Goal: Task Accomplishment & Management: Complete application form

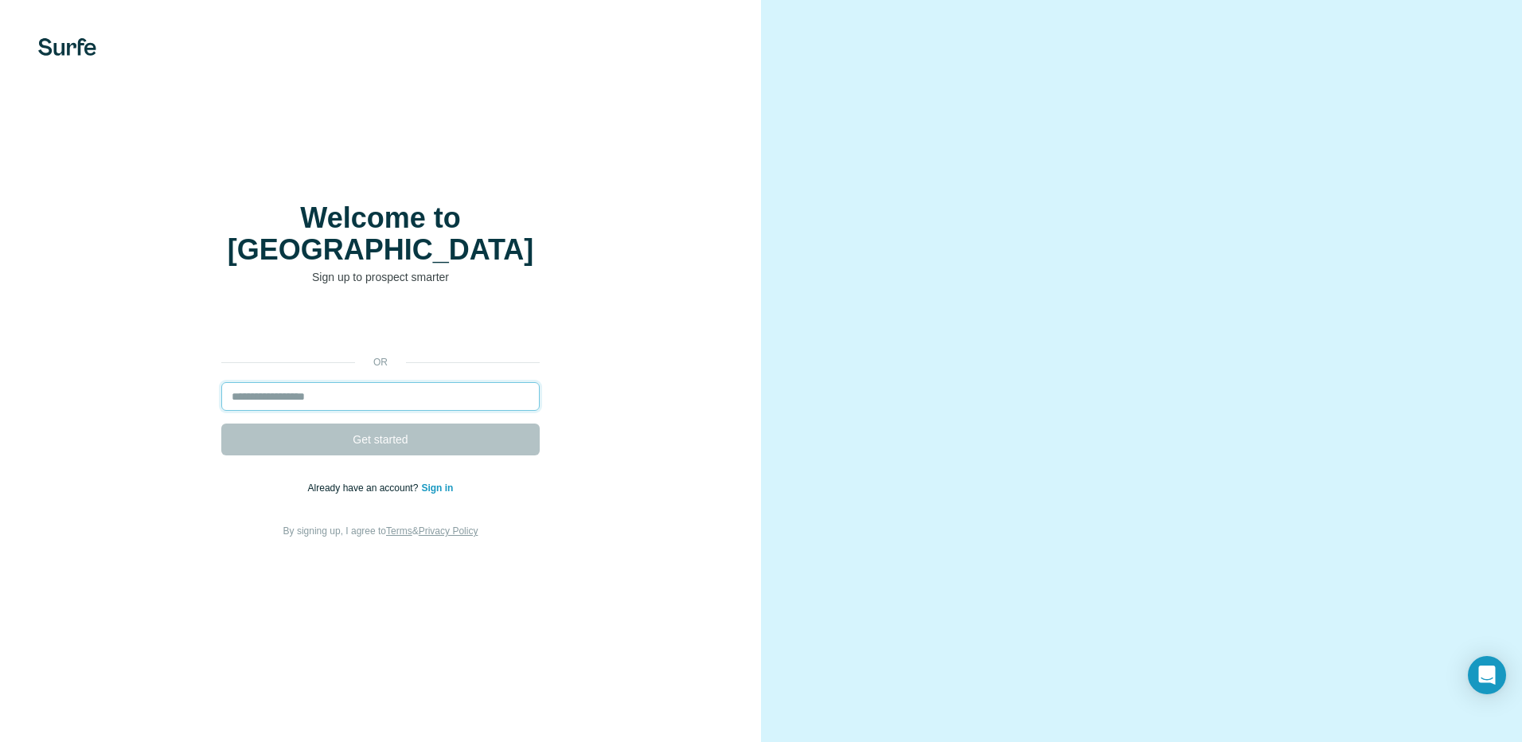
click at [266, 382] on input "email" at bounding box center [380, 396] width 318 height 29
type input "**********"
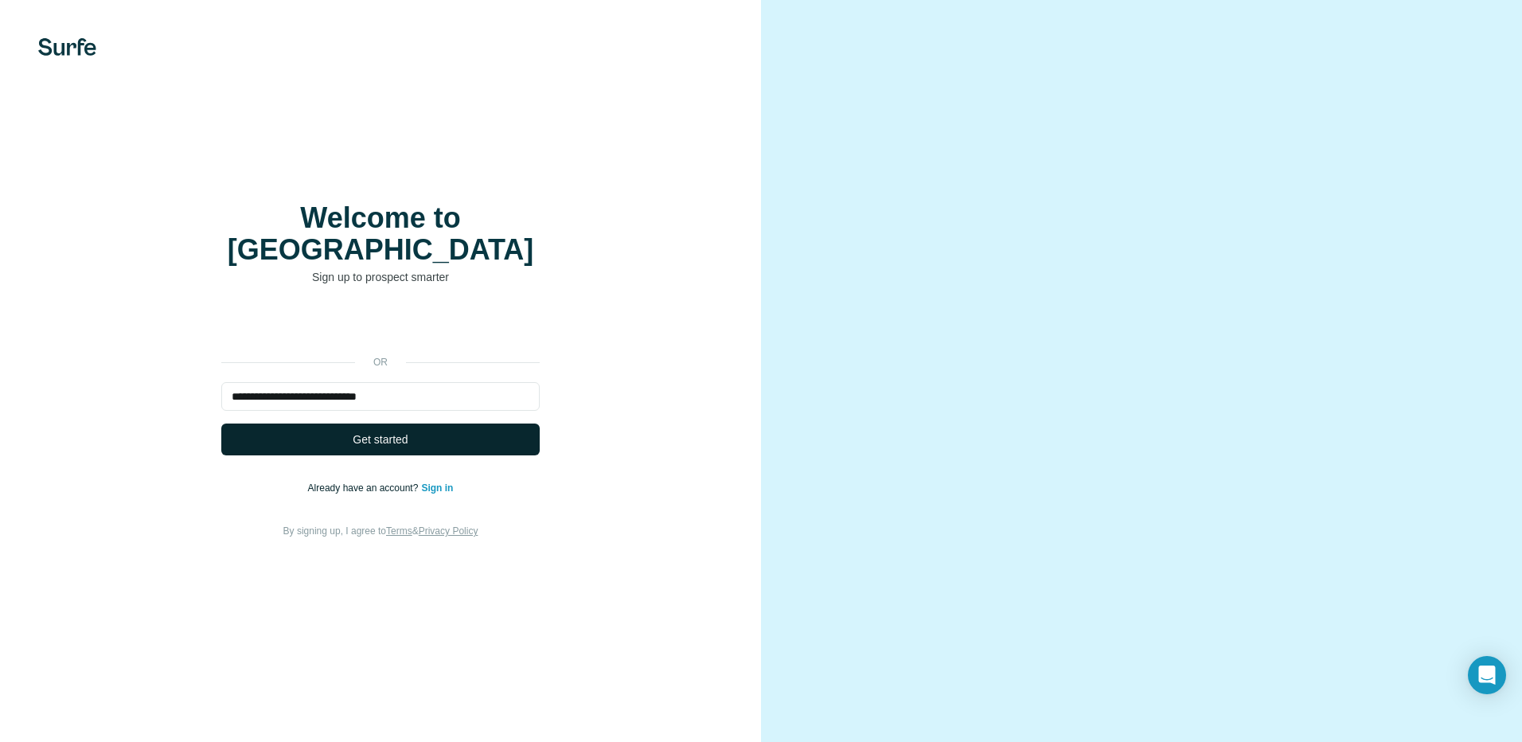
click at [387, 432] on span "Get started" at bounding box center [380, 440] width 55 height 16
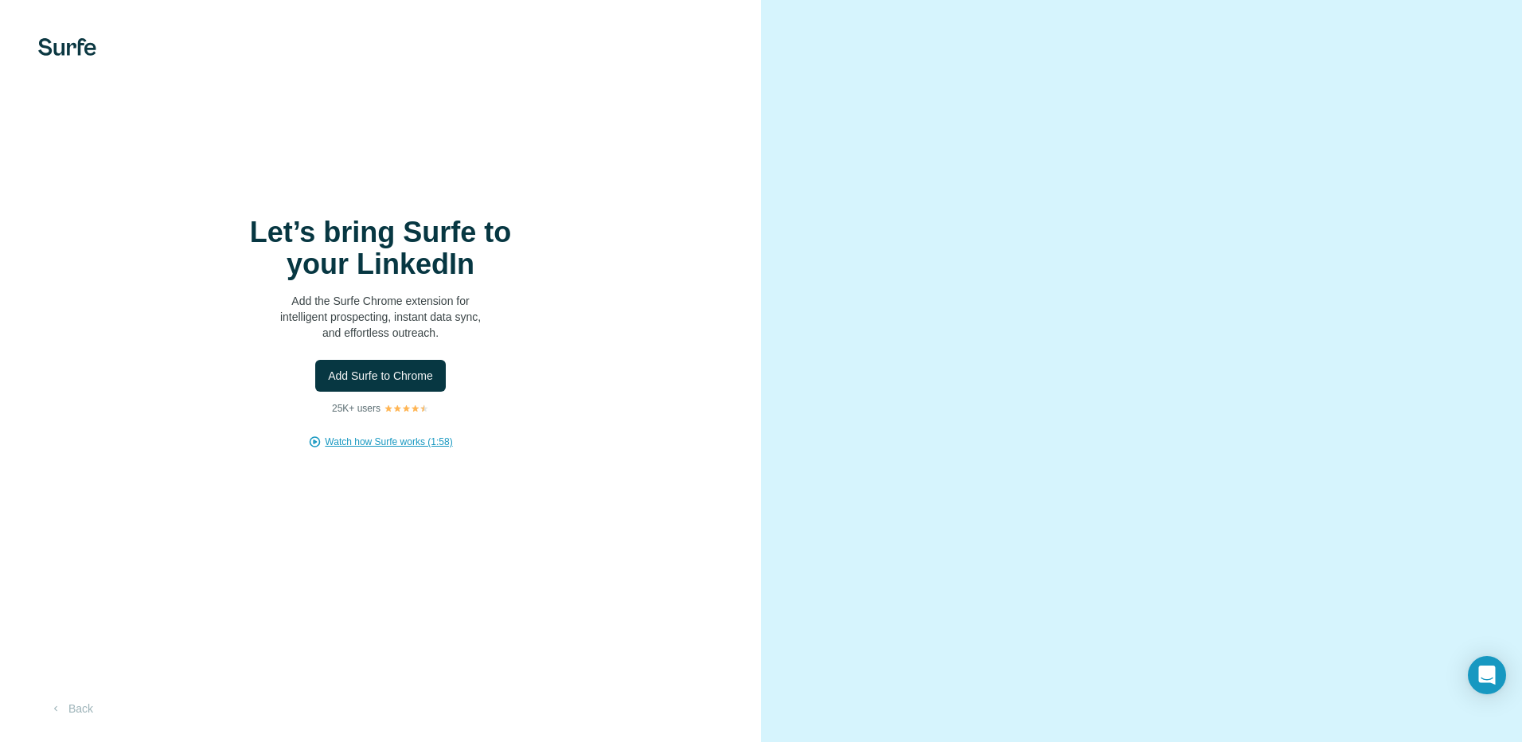
click at [357, 446] on span "Watch how Surfe works (1:58)" at bounding box center [388, 442] width 127 height 14
